Goal: Obtain resource: Download file/media

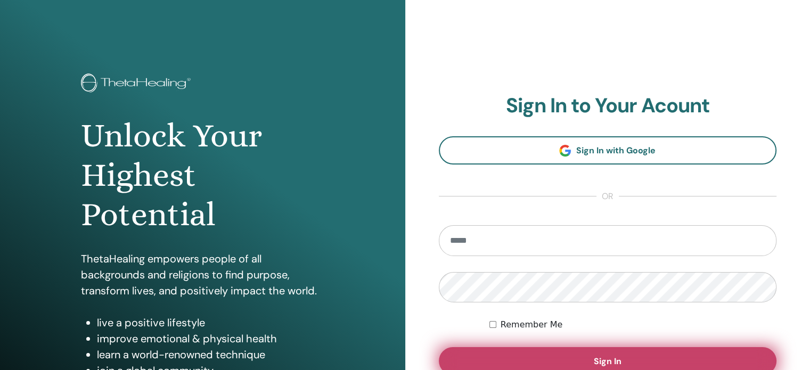
type input "**********"
click at [506, 352] on button "Sign In" at bounding box center [608, 361] width 338 height 28
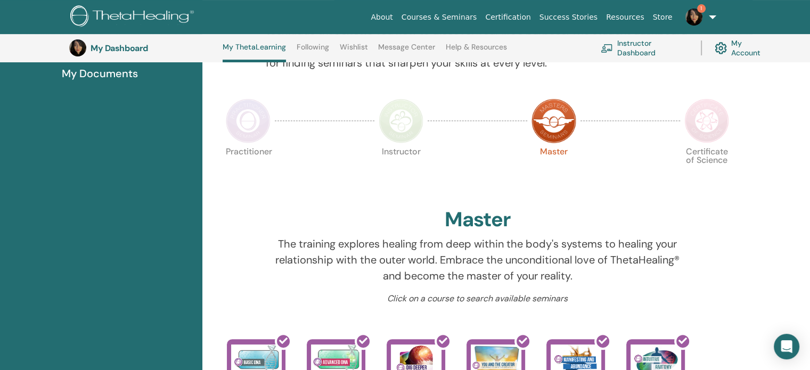
scroll to position [347, 0]
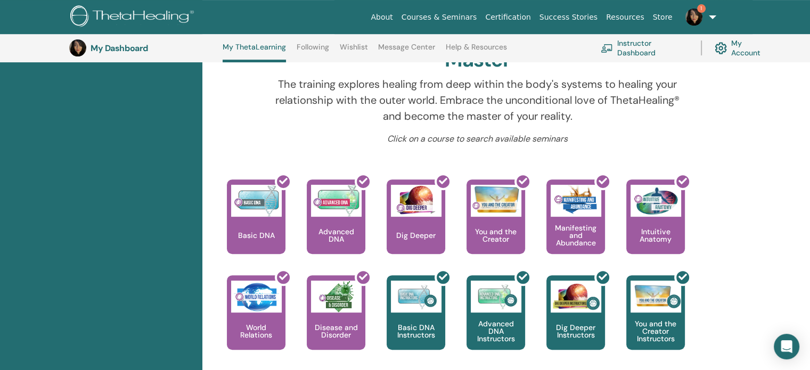
click at [623, 49] on link "Instructor Dashboard" at bounding box center [644, 47] width 87 height 23
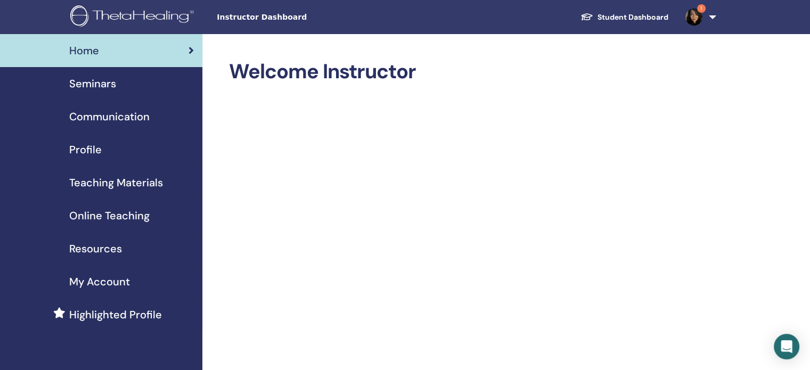
click at [89, 248] on span "Resources" at bounding box center [95, 249] width 53 height 16
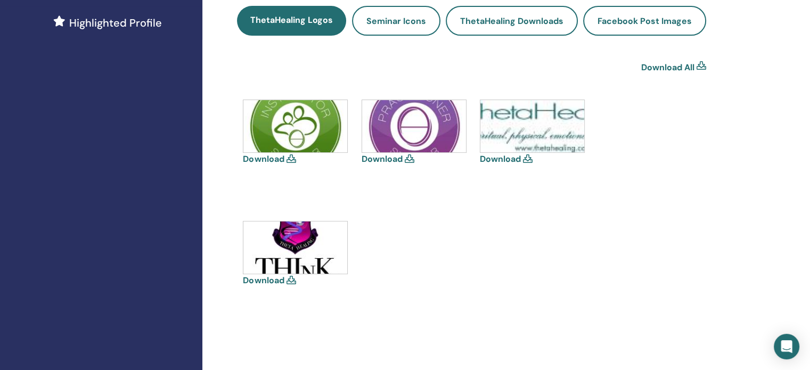
scroll to position [320, 0]
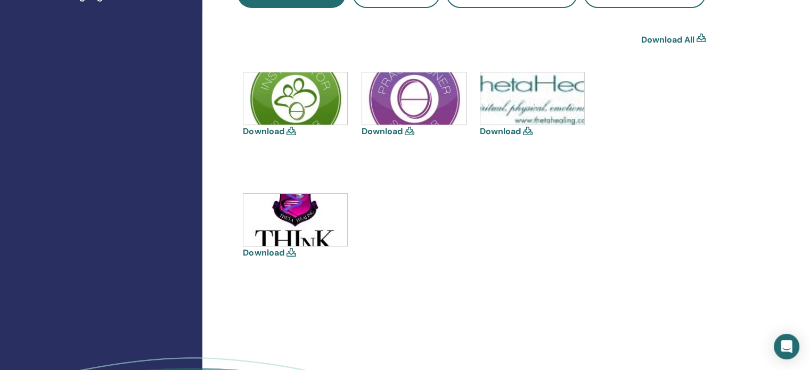
click at [290, 251] on icon at bounding box center [291, 252] width 10 height 9
click at [276, 250] on link "Download" at bounding box center [263, 252] width 41 height 11
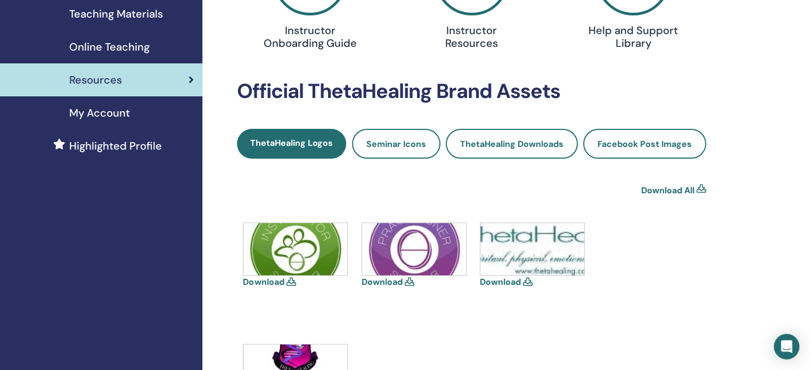
scroll to position [107, 0]
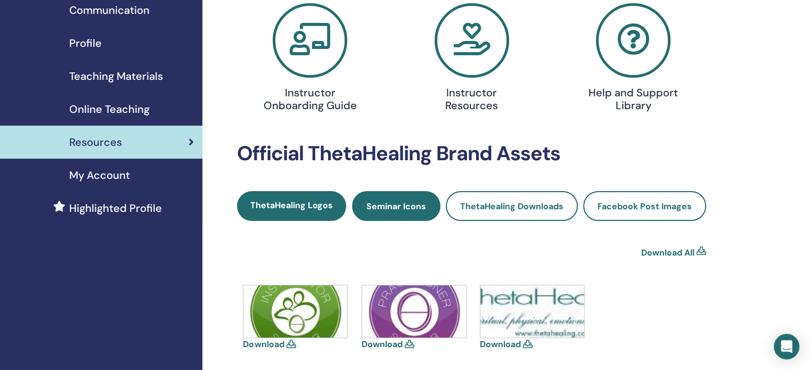
click at [408, 202] on span "Seminar Icons" at bounding box center [396, 206] width 60 height 11
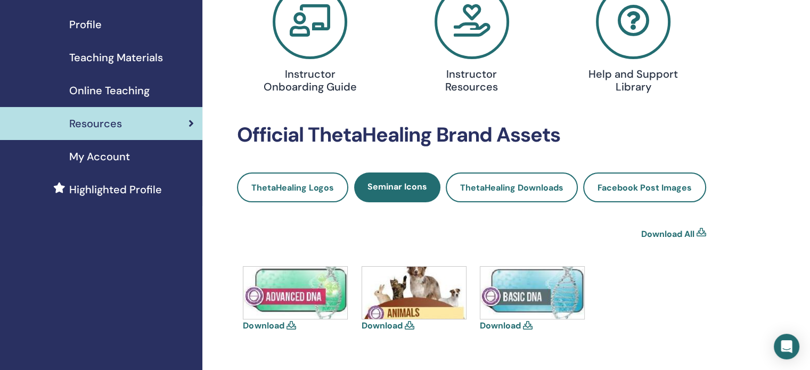
scroll to position [160, 0]
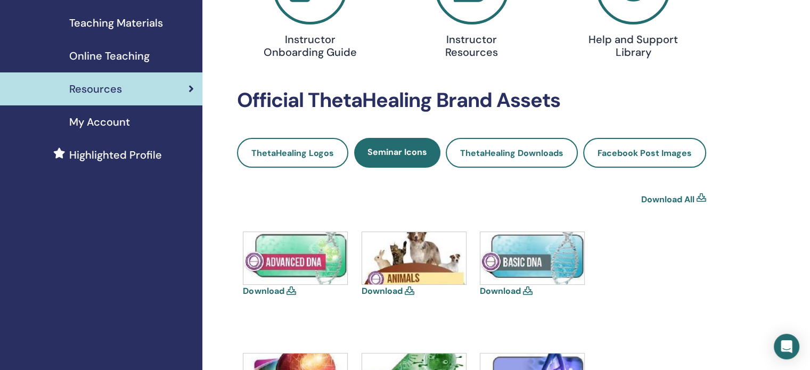
click at [526, 292] on icon at bounding box center [528, 290] width 10 height 9
click at [511, 289] on link "Download" at bounding box center [500, 290] width 41 height 11
click at [293, 291] on icon at bounding box center [291, 290] width 10 height 9
click at [282, 290] on link "Download" at bounding box center [263, 290] width 41 height 11
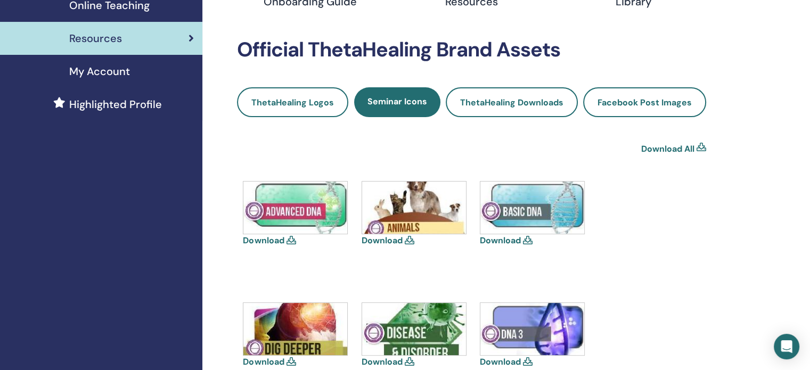
scroll to position [266, 0]
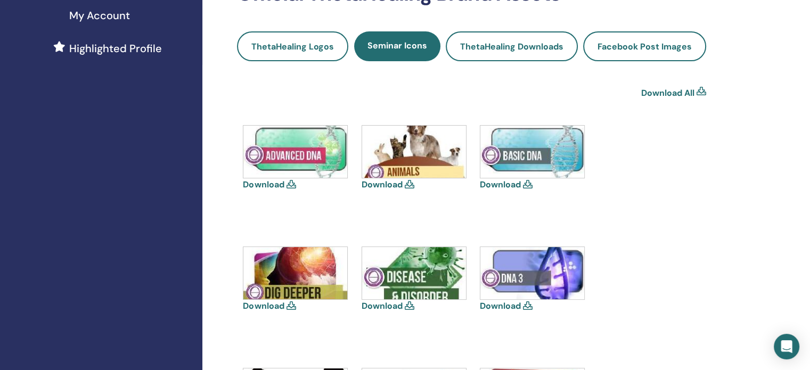
click at [292, 306] on icon at bounding box center [291, 305] width 10 height 9
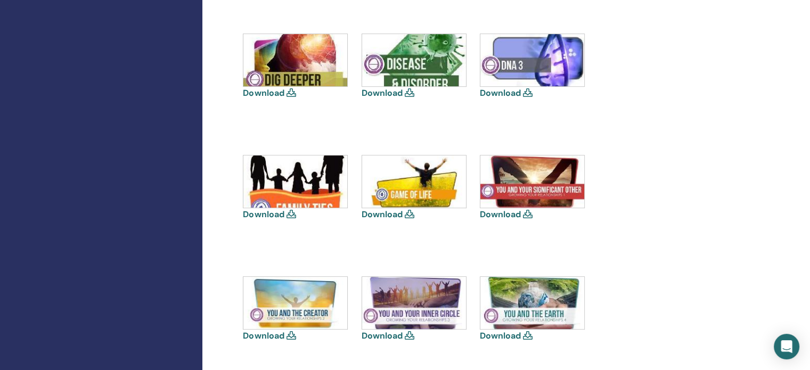
scroll to position [586, 0]
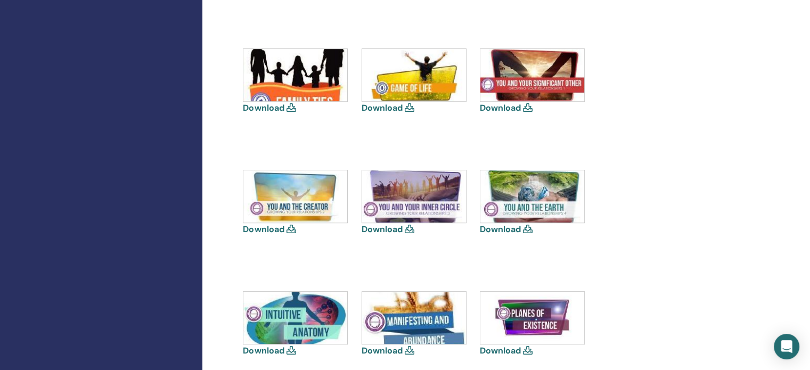
click at [267, 228] on link "Download" at bounding box center [263, 229] width 41 height 11
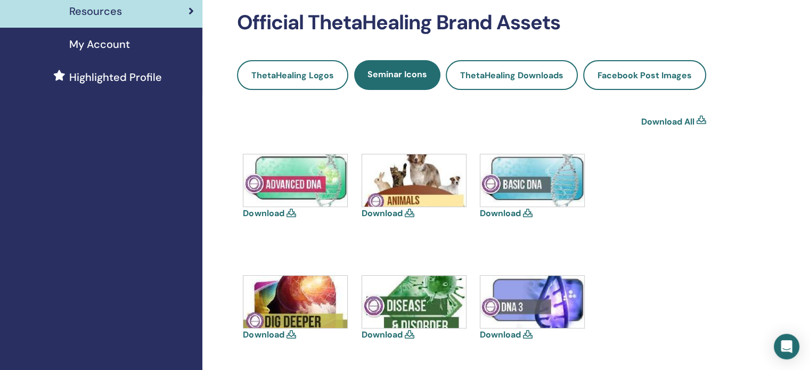
scroll to position [213, 0]
